Goal: Task Accomplishment & Management: Use online tool/utility

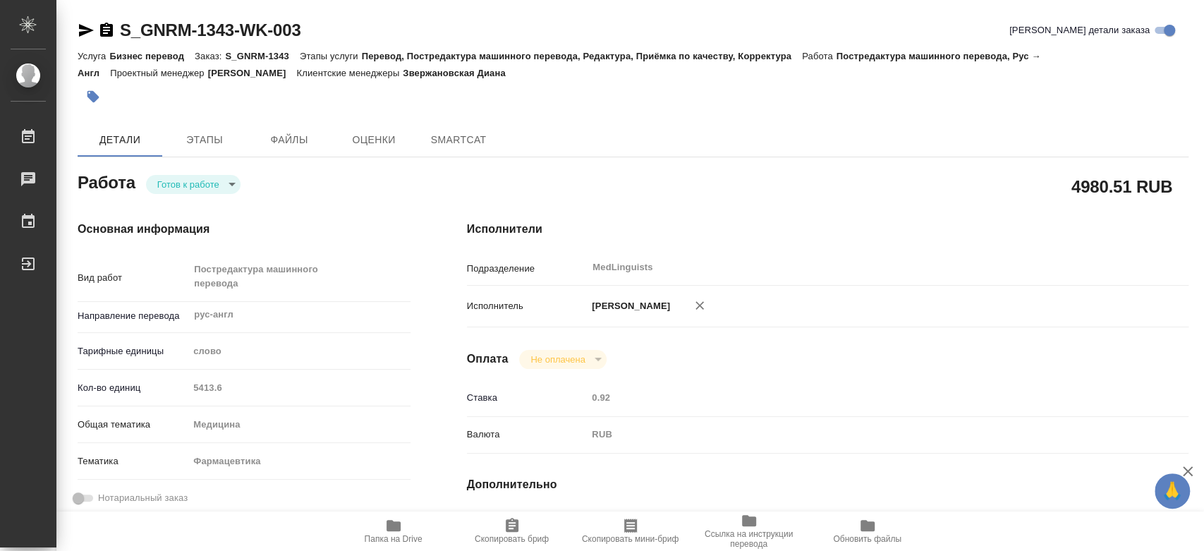
type textarea "x"
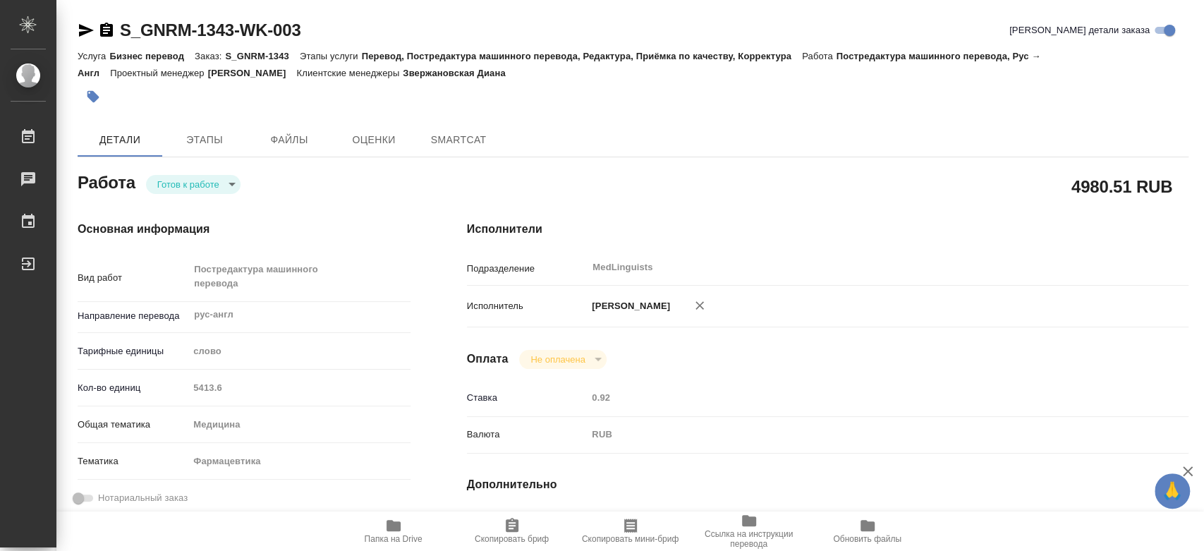
type textarea "x"
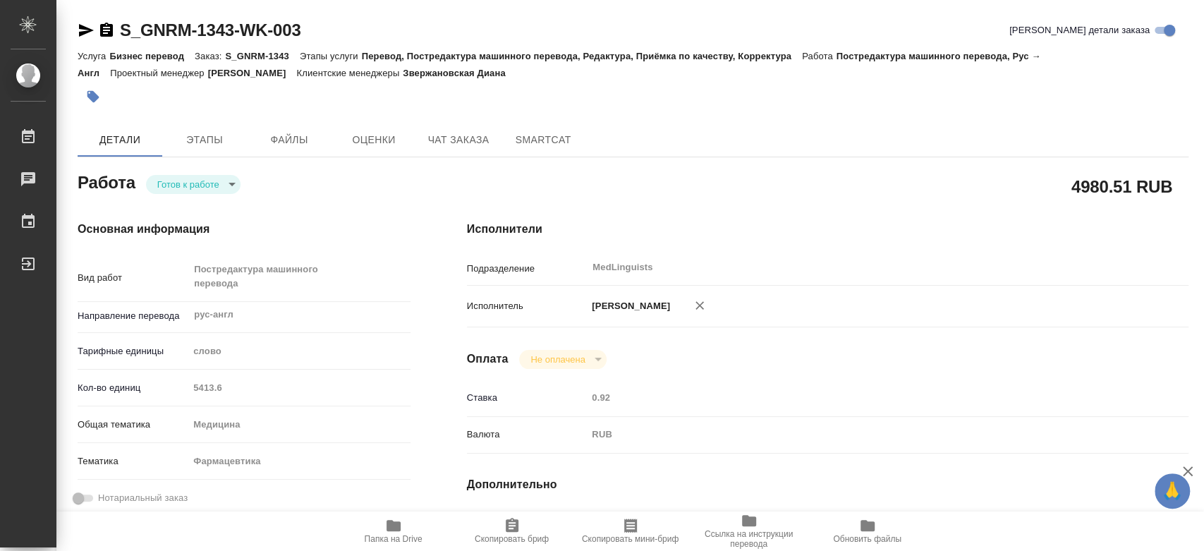
type textarea "x"
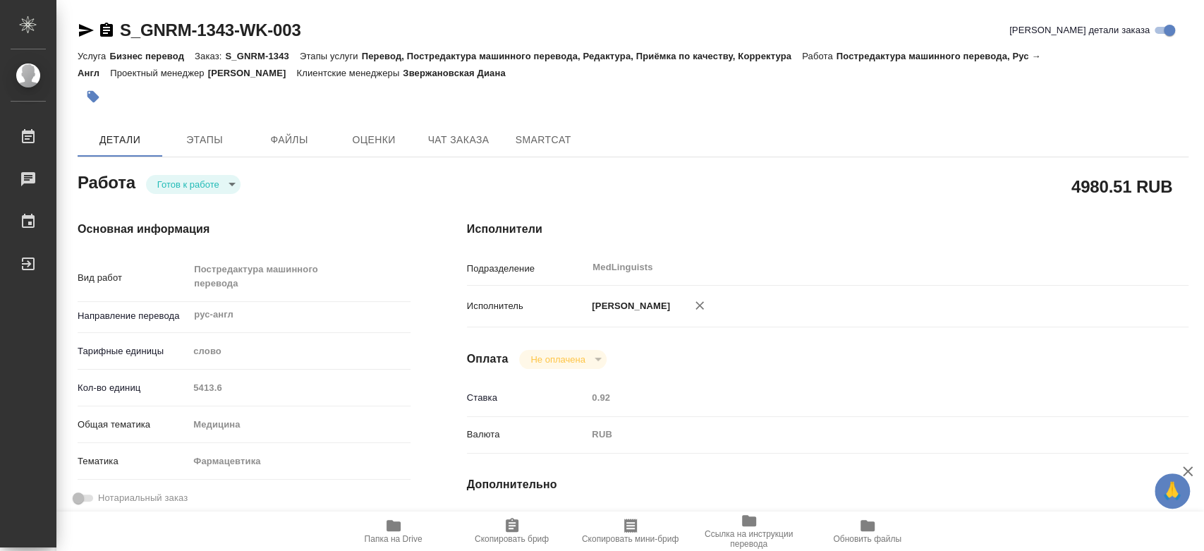
type textarea "x"
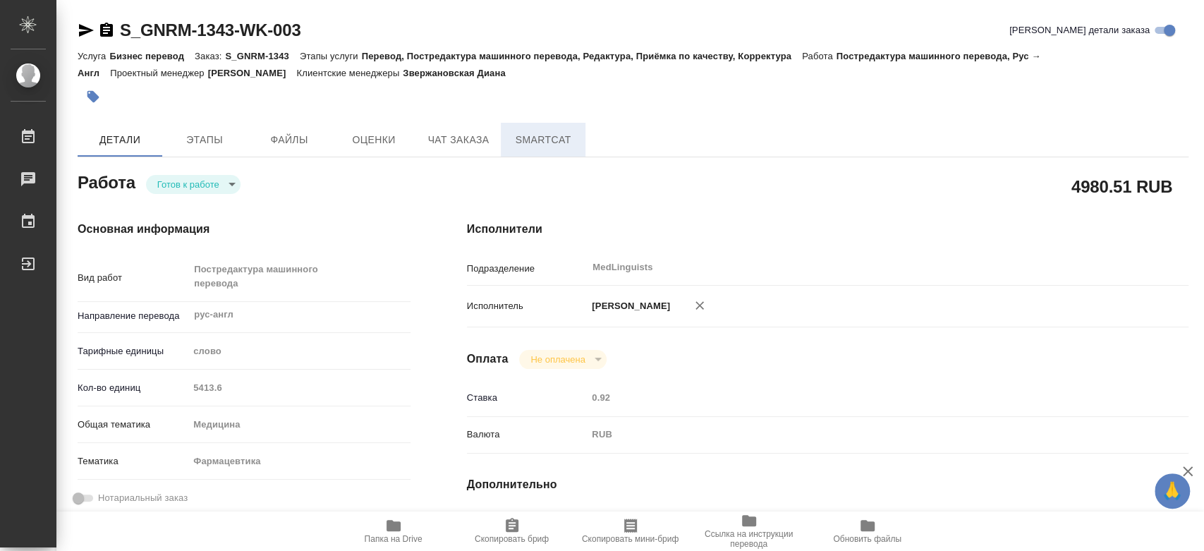
type textarea "x"
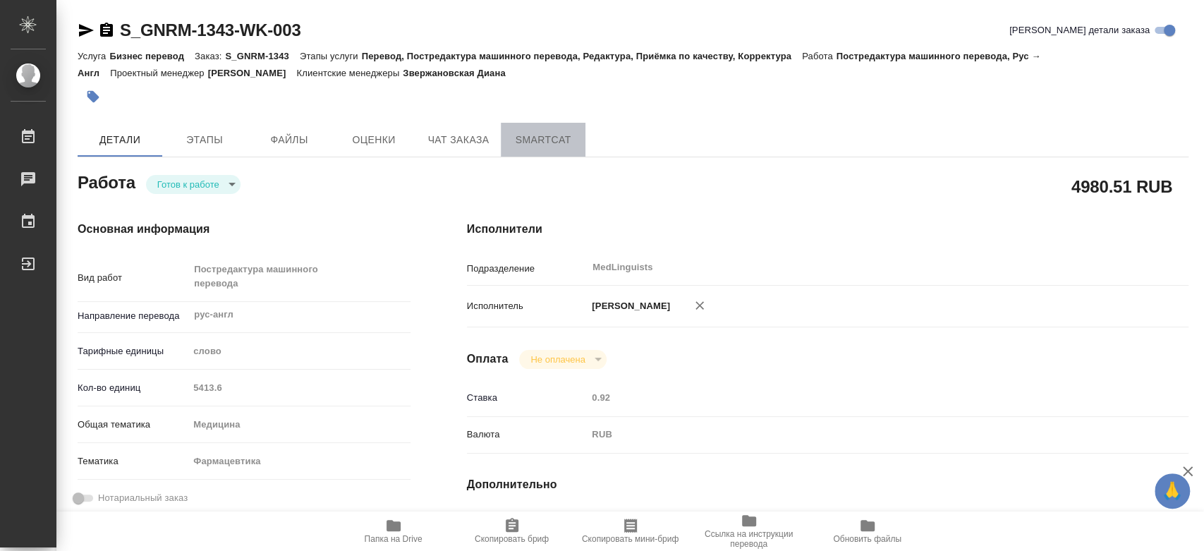
click at [551, 149] on button "SmartCat" at bounding box center [543, 140] width 85 height 34
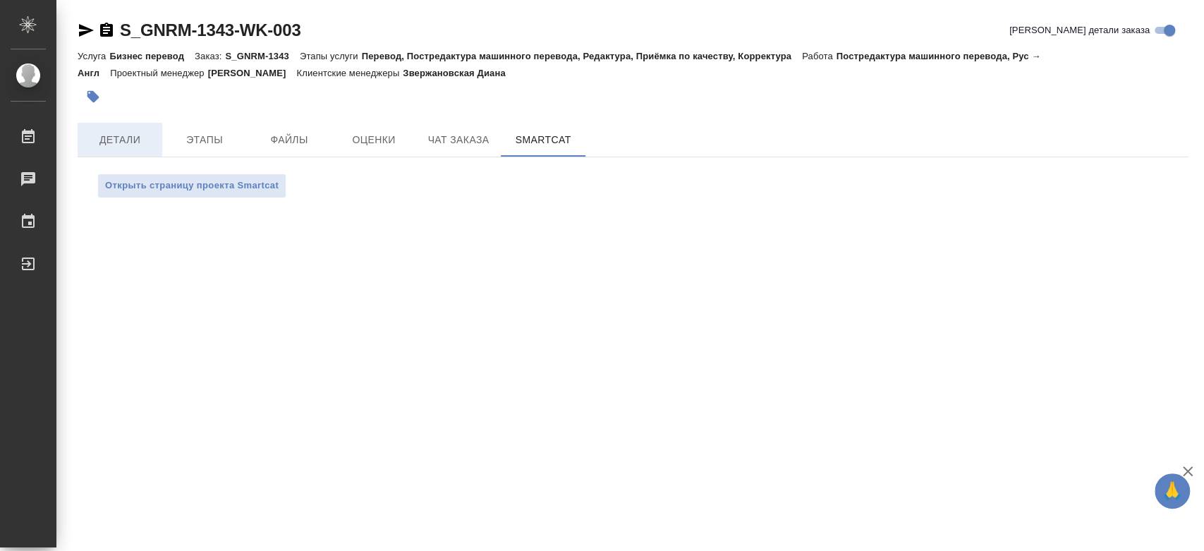
click at [118, 145] on span "Детали" at bounding box center [120, 140] width 68 height 18
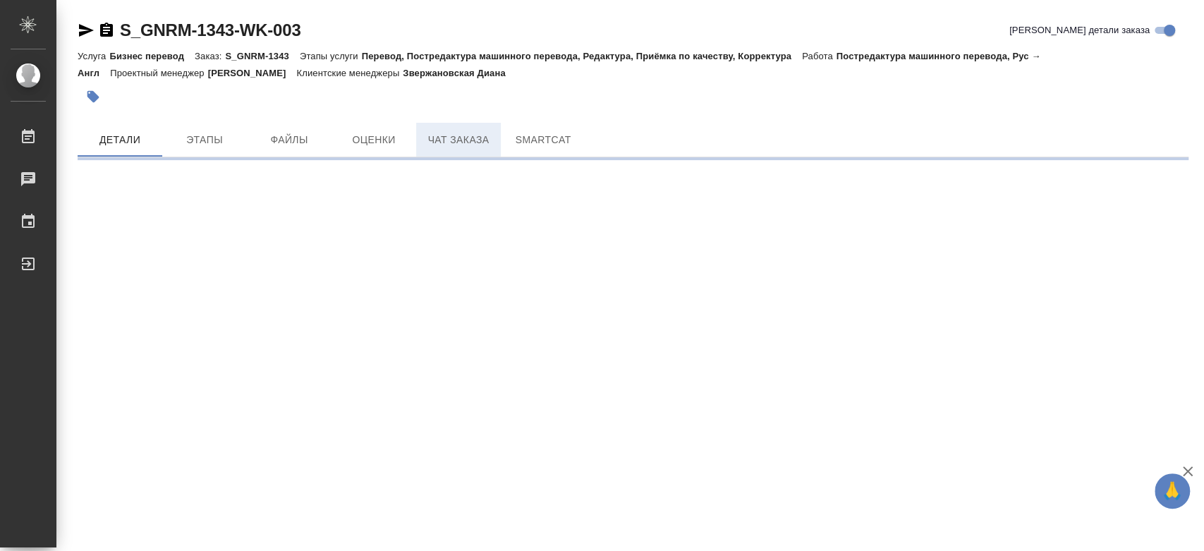
click at [463, 142] on span "Чат заказа" at bounding box center [458, 140] width 68 height 18
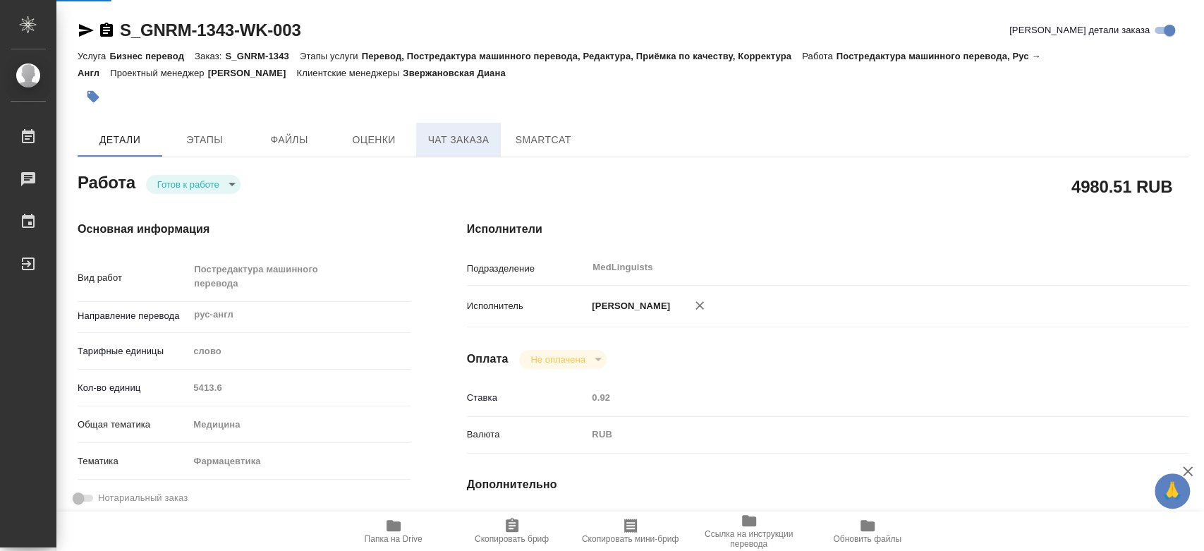
type textarea "x"
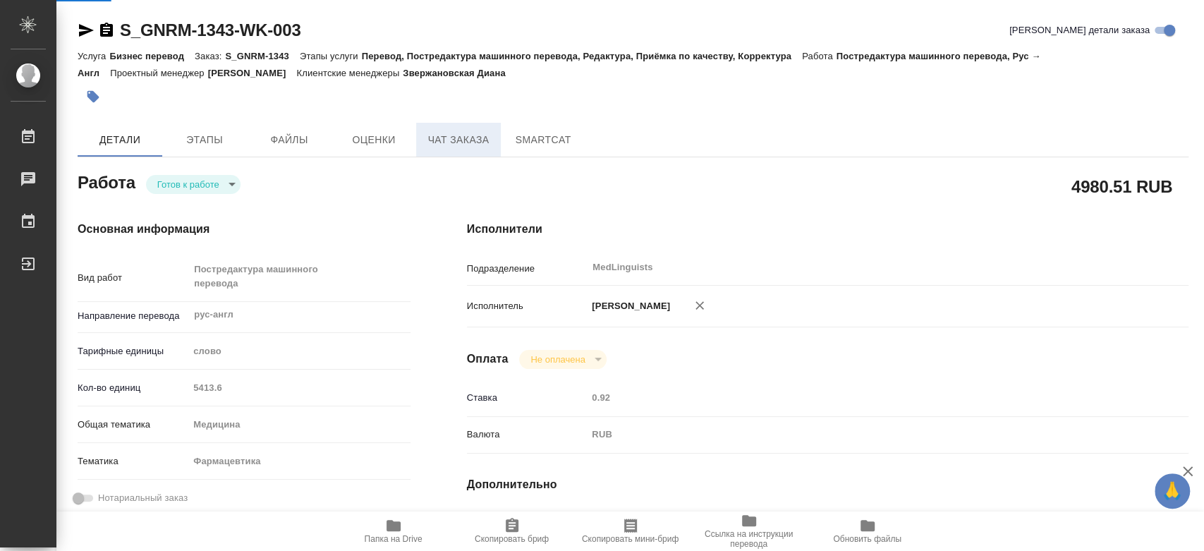
type textarea "x"
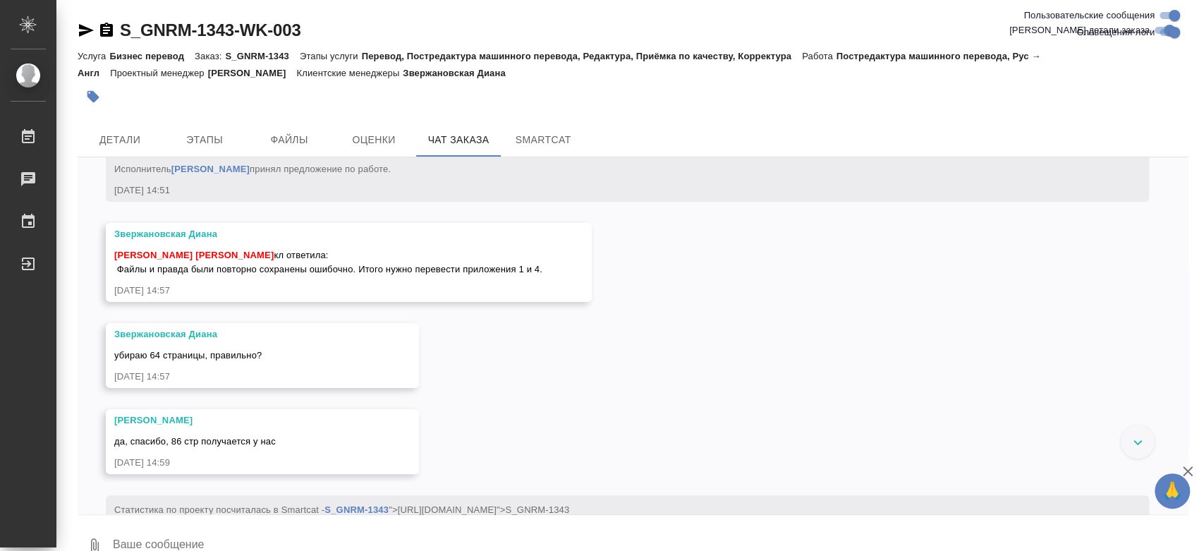
scroll to position [7324, 0]
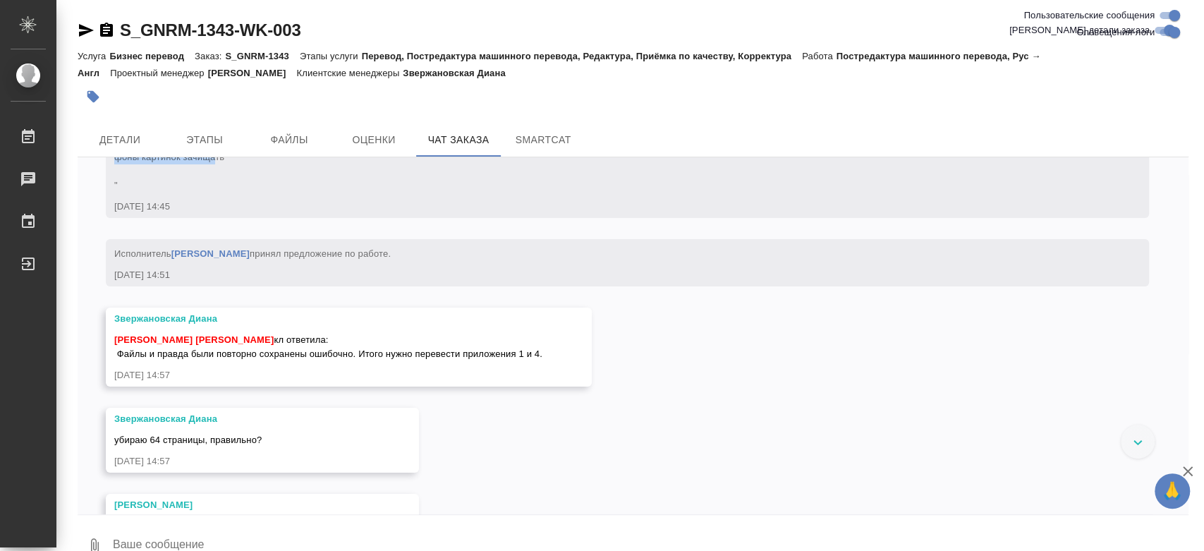
drag, startPoint x: 220, startPoint y: 348, endPoint x: 227, endPoint y: 337, distance: 13.3
click at [227, 192] on div "[[PERSON_NAME]] Работа Восстановление сложного макета с частичным соответствием…" at bounding box center [606, 120] width 985 height 145
click at [227, 190] on span "Комментарий " [URL][DOMAIN_NAME] 3 файла из in с постр. соотв. в .doc [PERSON_N…" at bounding box center [491, 121] width 755 height 137
drag, startPoint x: 238, startPoint y: 360, endPoint x: 105, endPoint y: 343, distance: 133.6
click at [106, 218] on div "[[PERSON_NAME]] Работа Восстановление сложного макета с частичным соответствием…" at bounding box center [627, 131] width 1043 height 174
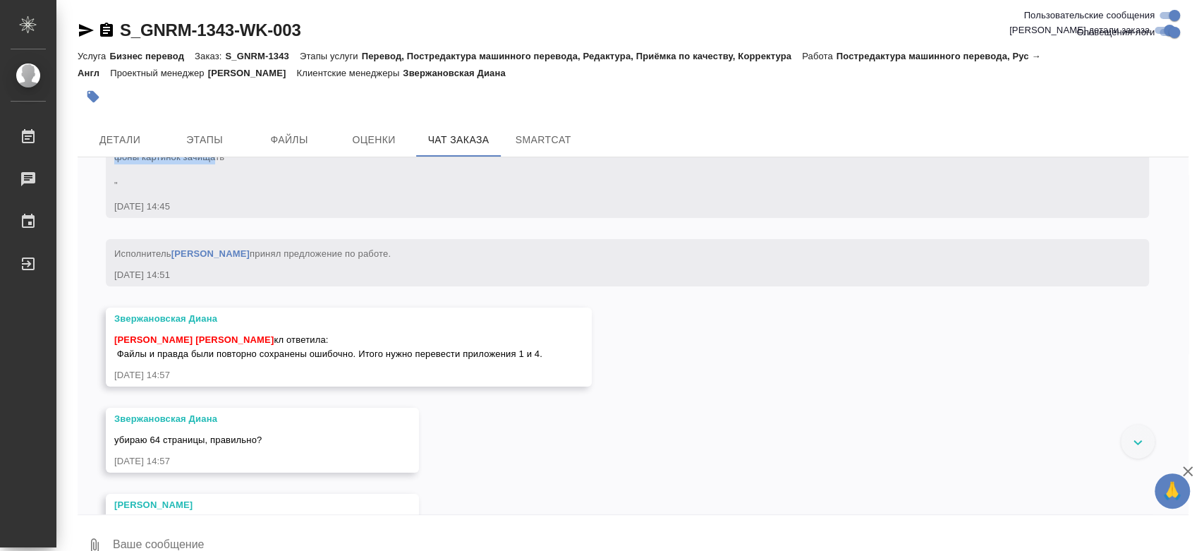
click at [188, 190] on span "Комментарий " [URL][DOMAIN_NAME] 3 файла из in с постр. соотв. в .doc [PERSON_N…" at bounding box center [491, 121] width 755 height 137
drag, startPoint x: 239, startPoint y: 355, endPoint x: 191, endPoint y: 346, distance: 48.7
click at [191, 192] on div "[[PERSON_NAME]] Работа Восстановление сложного макета с частичным соответствием…" at bounding box center [606, 120] width 985 height 145
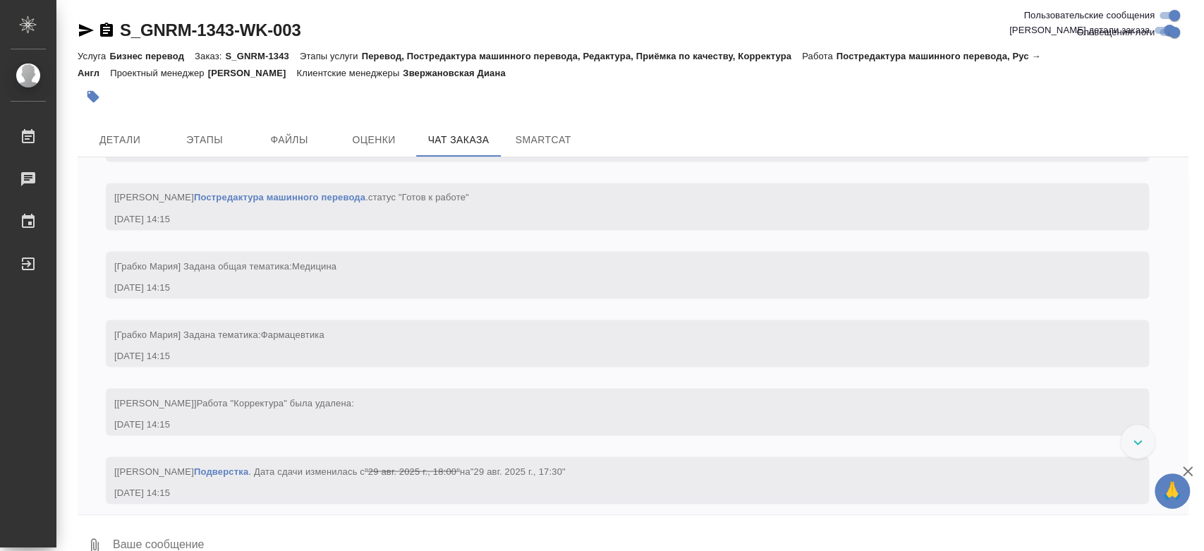
scroll to position [5287, 0]
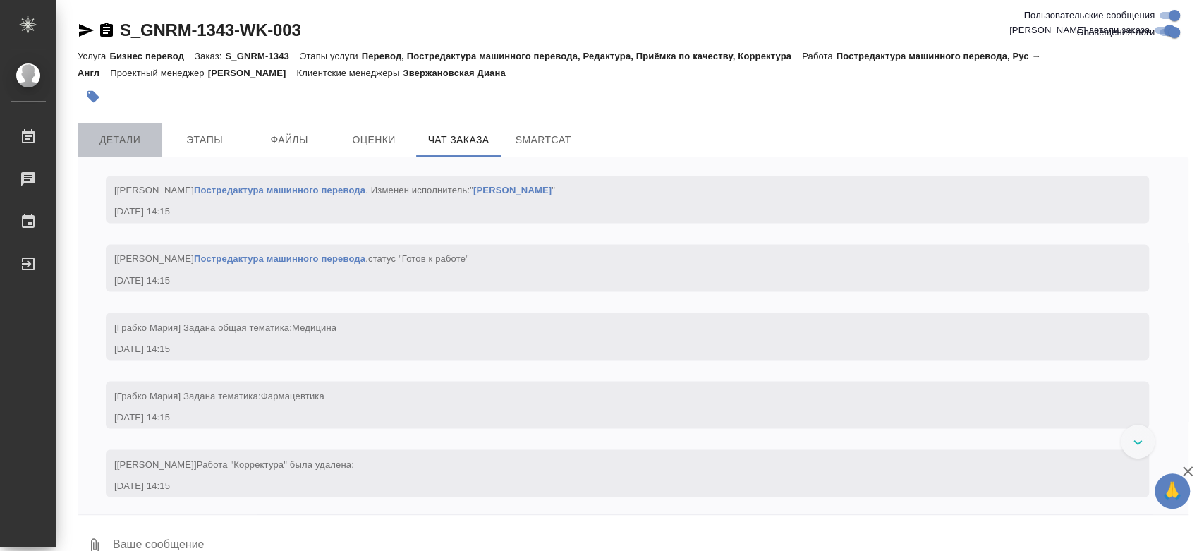
click at [111, 138] on span "Детали" at bounding box center [120, 140] width 68 height 18
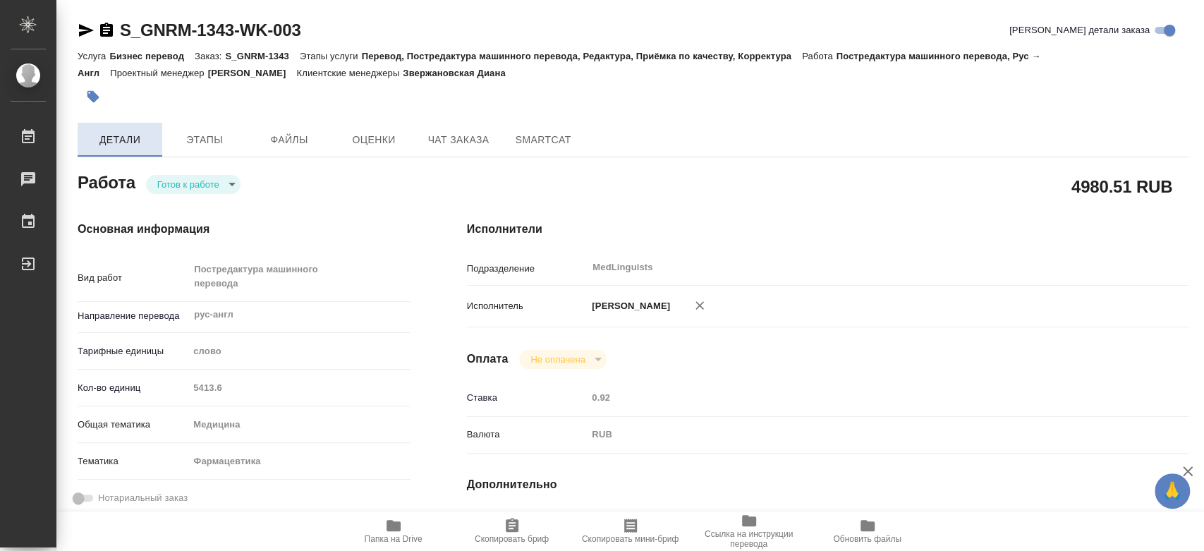
type textarea "x"
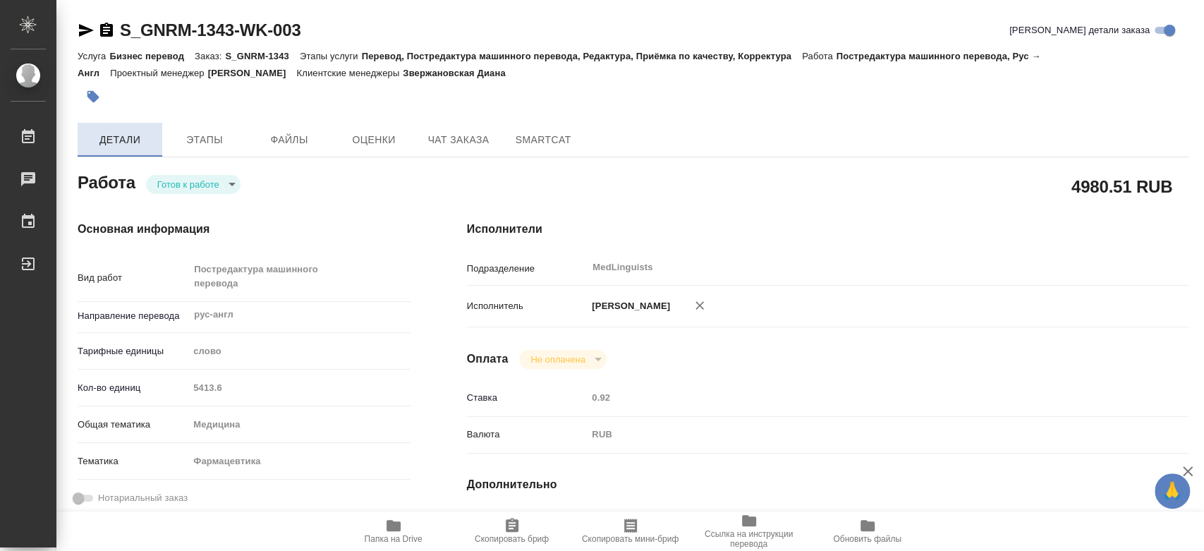
type textarea "x"
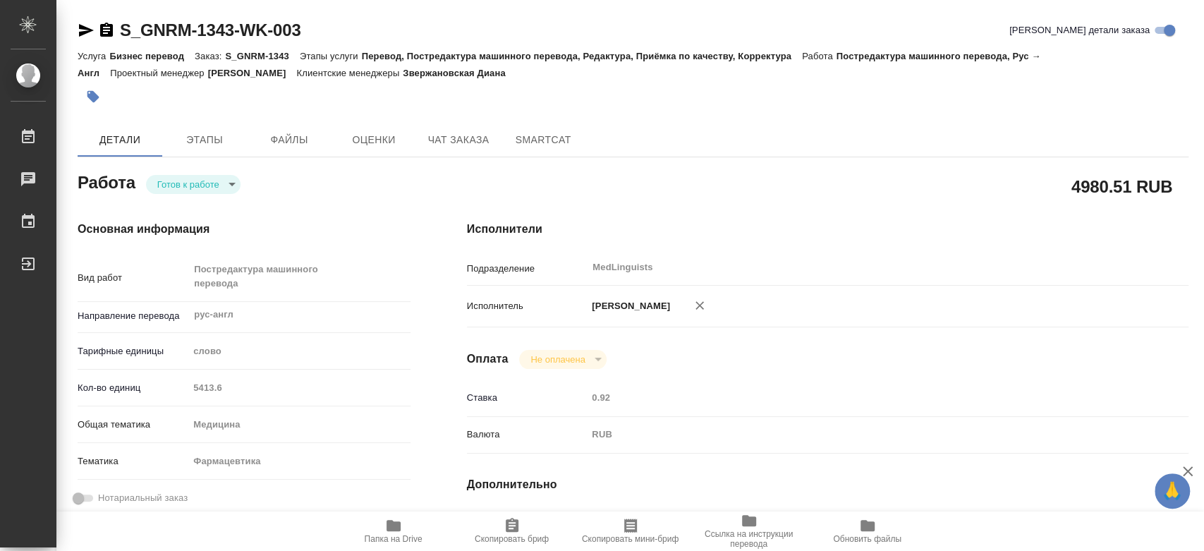
type textarea "x"
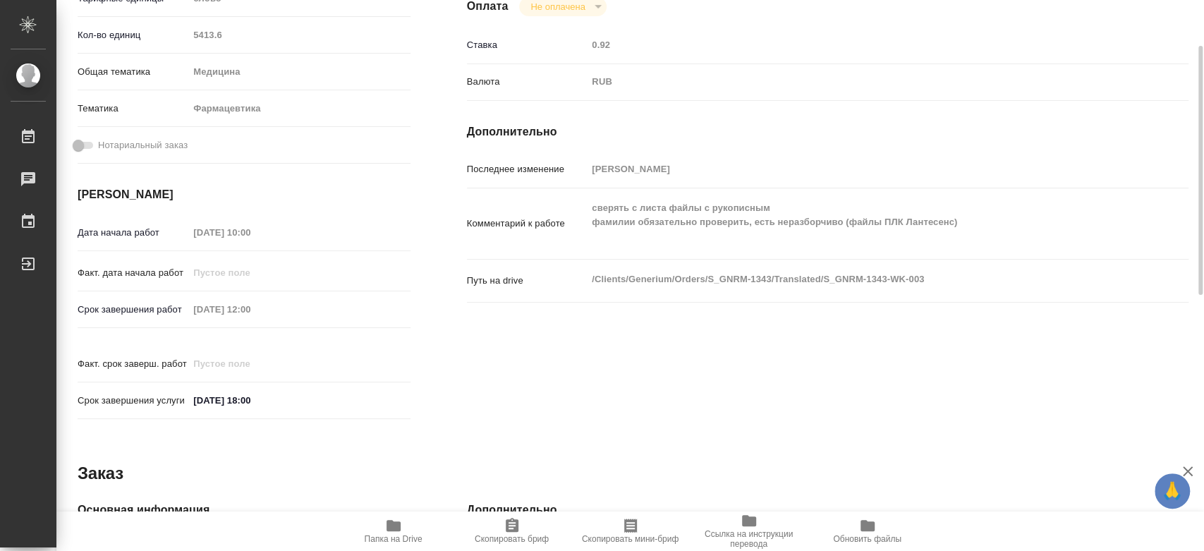
scroll to position [39, 0]
